Goal: Transaction & Acquisition: Book appointment/travel/reservation

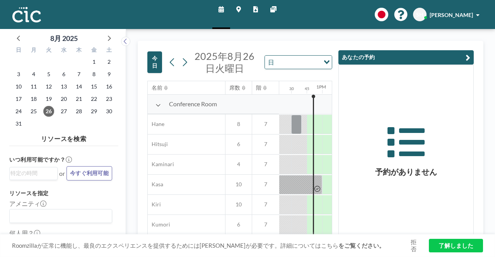
scroll to position [0, 774]
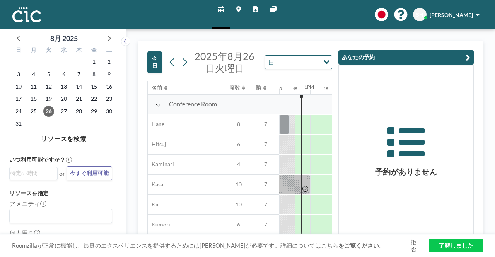
click at [470, 57] on icon "button" at bounding box center [468, 57] width 5 height 9
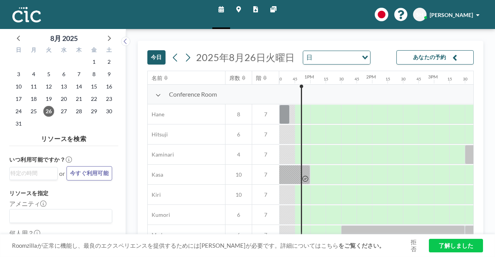
click at [372, 79] on div "2PM" at bounding box center [371, 77] width 10 height 6
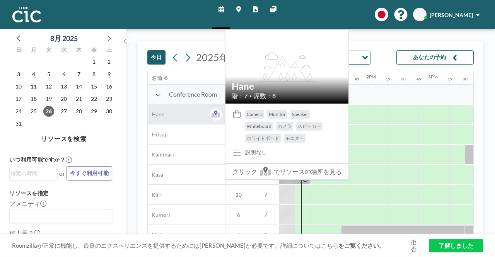
click at [204, 111] on div "Hane" at bounding box center [186, 114] width 77 height 20
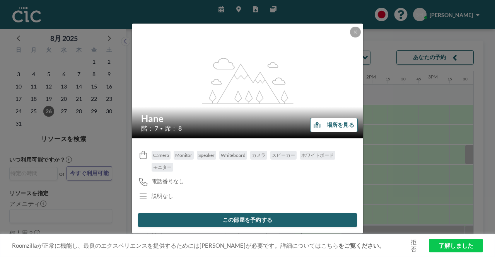
click at [207, 220] on button "この部屋を予約する" at bounding box center [247, 220] width 219 height 14
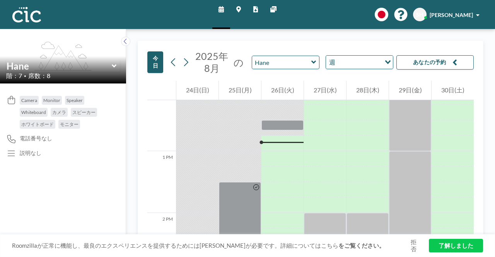
scroll to position [774, 0]
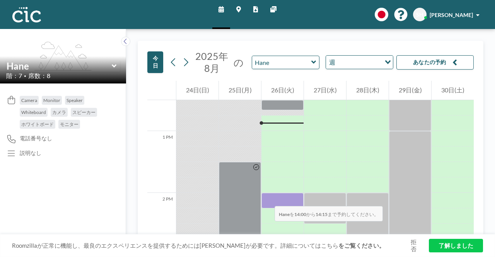
click at [267, 199] on div at bounding box center [283, 200] width 42 height 15
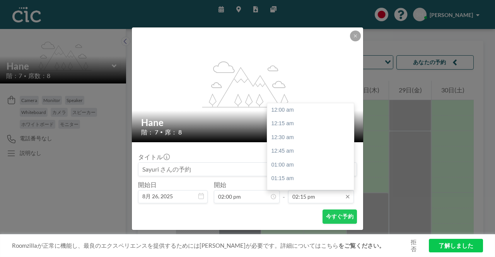
scroll to position [785, 0]
click at [299, 200] on input "02:15 pm" at bounding box center [321, 196] width 66 height 13
click at [286, 171] on div "04:00 pm" at bounding box center [312, 168] width 91 height 14
type input "04:00 pm"
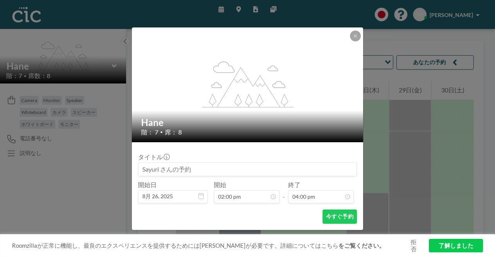
click at [238, 170] on input at bounding box center [248, 169] width 218 height 13
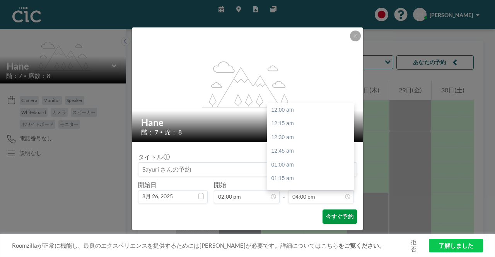
scroll to position [882, 0]
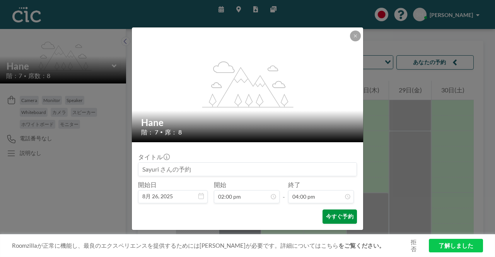
click at [329, 216] on button "今すぐ予約" at bounding box center [340, 217] width 34 height 14
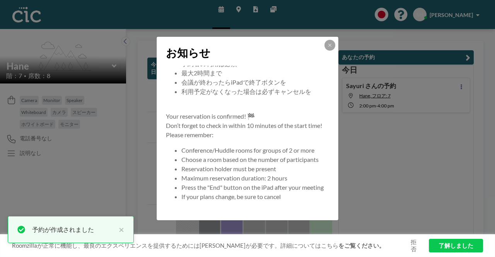
scroll to position [74, 0]
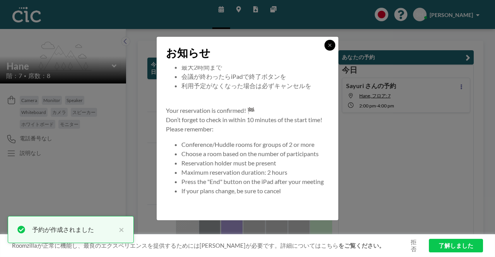
click at [328, 46] on icon at bounding box center [330, 45] width 5 height 5
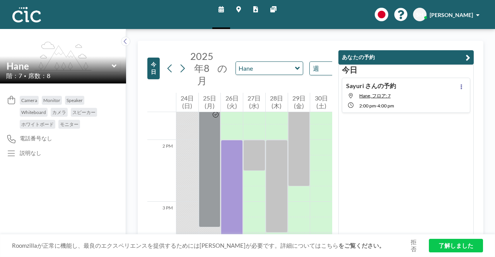
scroll to position [851, 0]
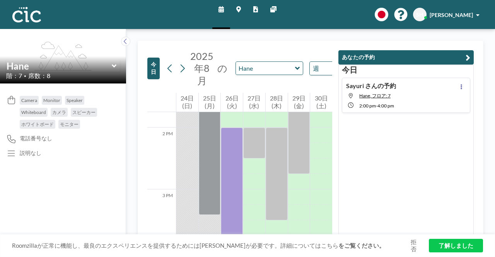
click at [431, 148] on div "[DATE] Sayuri さんの予約 Hane, フロア: 7 2:00 PM - 4:00 PM" at bounding box center [406, 150] width 135 height 171
click at [431, 188] on div "[DATE] Sayuri さんの予約 Hane, フロア: 7 2:00 PM - 4:00 PM" at bounding box center [406, 150] width 135 height 171
click at [101, 184] on div "Camera Monitor Speaker Whiteboard カメラ スピーカー ホワイトボード モニター 電話番号なし 説明なし" at bounding box center [63, 171] width 126 height 174
click at [387, 188] on div "[DATE] Sayuri さんの予約 Hane, フロア: 7 2:00 PM - 4:00 PM" at bounding box center [406, 150] width 135 height 171
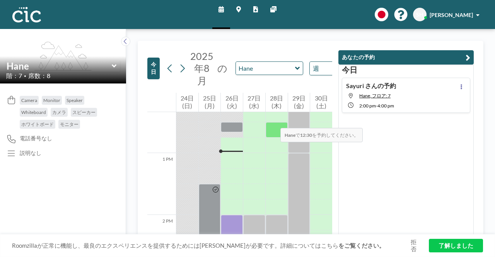
scroll to position [735, 0]
